Goal: Find specific page/section: Find specific page/section

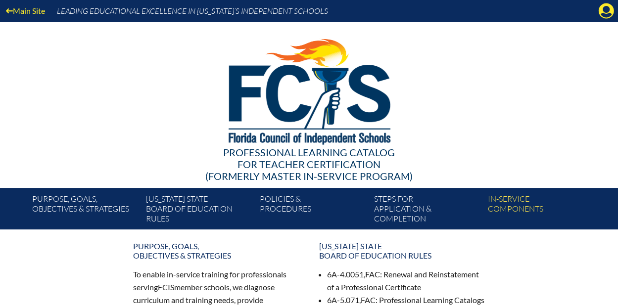
drag, startPoint x: 603, startPoint y: 8, endPoint x: 570, endPoint y: 22, distance: 35.5
click at [602, 8] on icon "Manage account" at bounding box center [606, 11] width 16 height 16
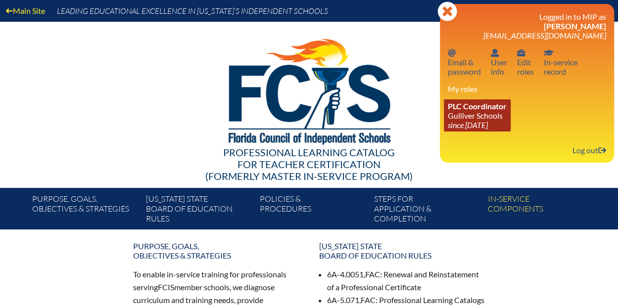
click at [490, 117] on link "PLC Coordinator Gulliver Schools since 2017 Jun 27" at bounding box center [477, 115] width 67 height 32
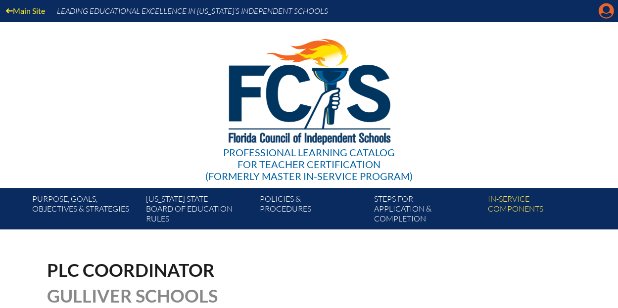
click at [605, 14] on icon "Manage account" at bounding box center [606, 11] width 16 height 16
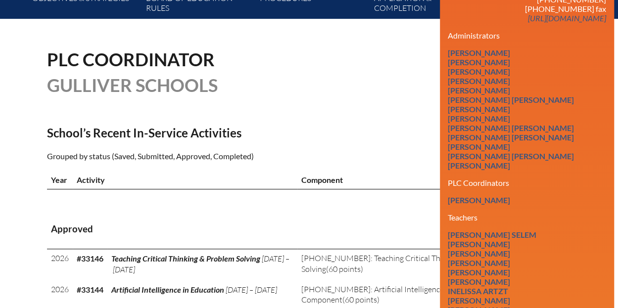
scroll to position [325, 0]
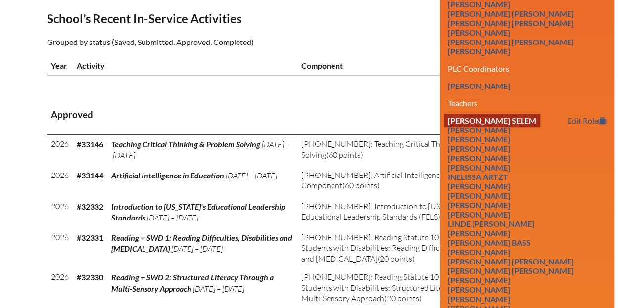
click at [519, 116] on link "[PERSON_NAME] Selem" at bounding box center [492, 120] width 96 height 13
